Goal: Task Accomplishment & Management: Use online tool/utility

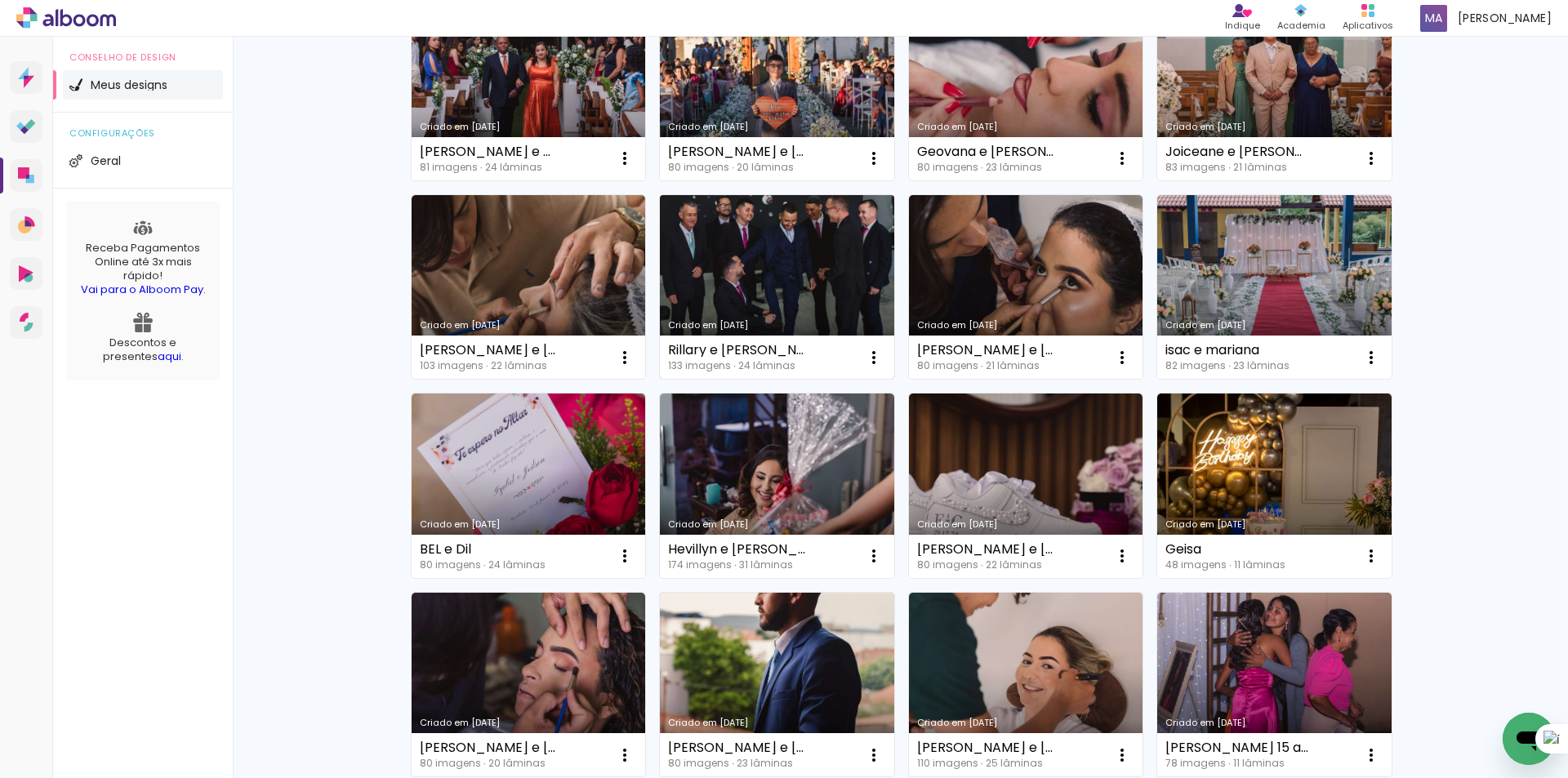
scroll to position [133, 0]
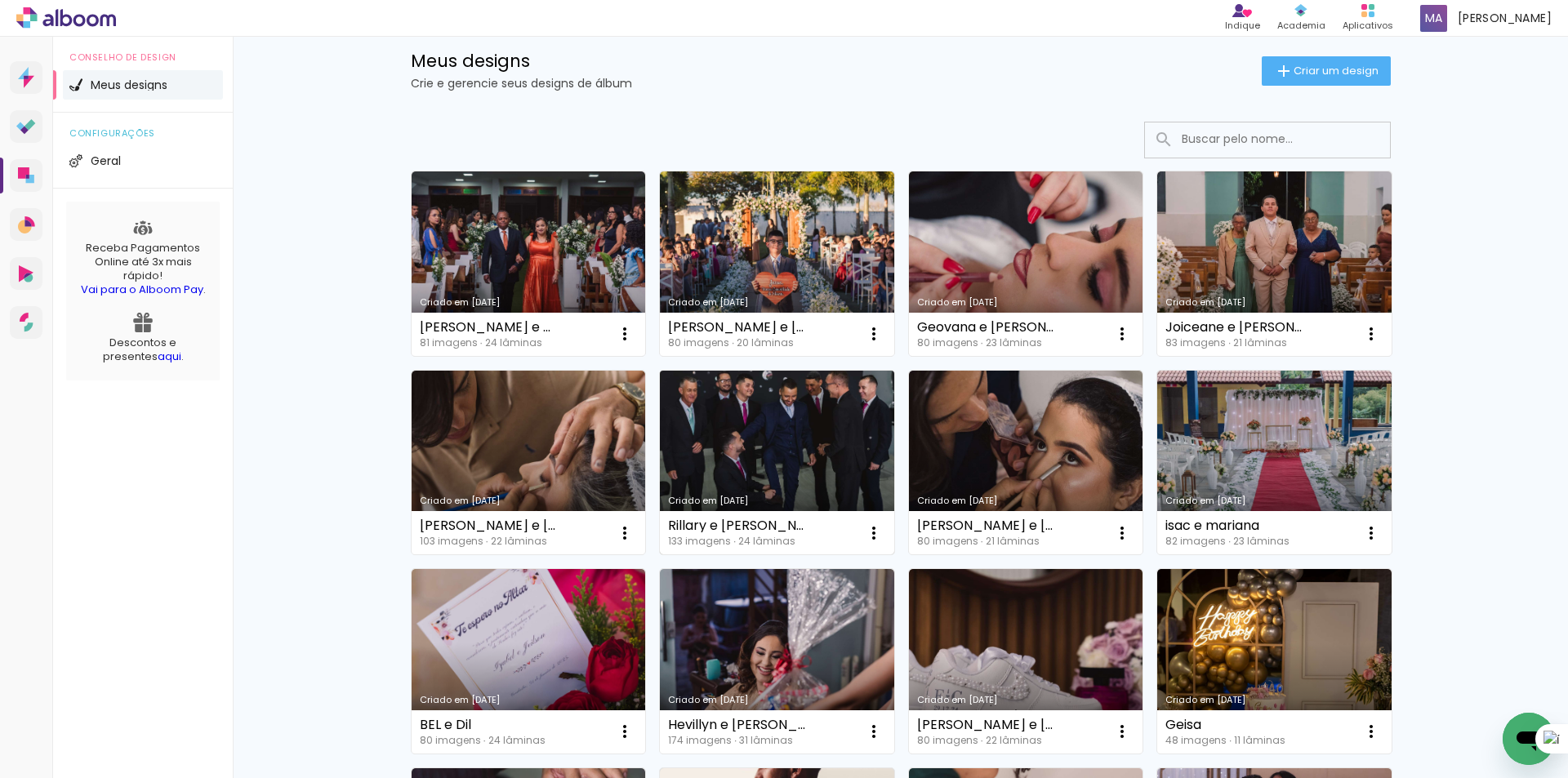
click at [789, 436] on link "Criado em [DATE]" at bounding box center [776, 463] width 234 height 185
